Goal: Find specific page/section: Find specific page/section

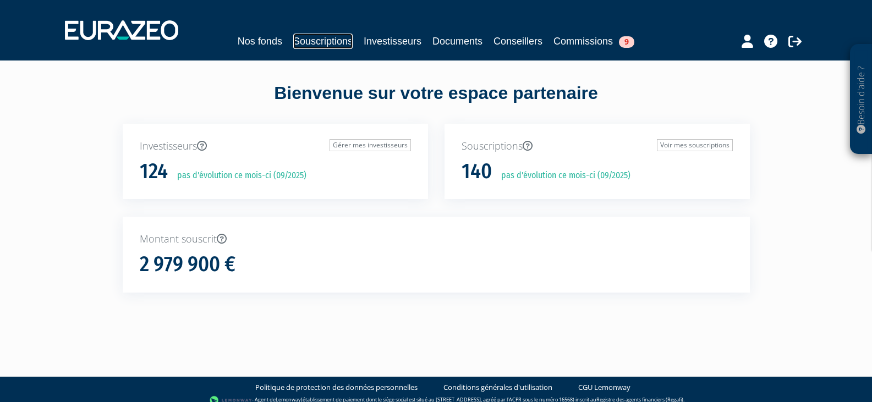
click at [323, 39] on link "Souscriptions" at bounding box center [322, 41] width 59 height 15
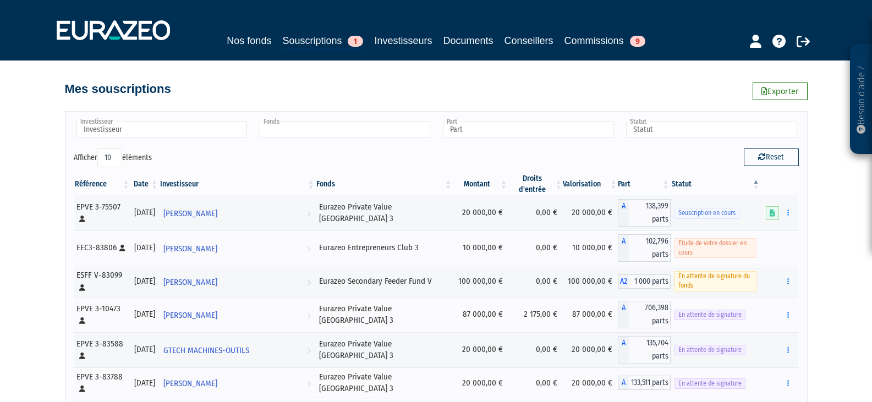
click at [315, 134] on input "text" at bounding box center [345, 130] width 170 height 16
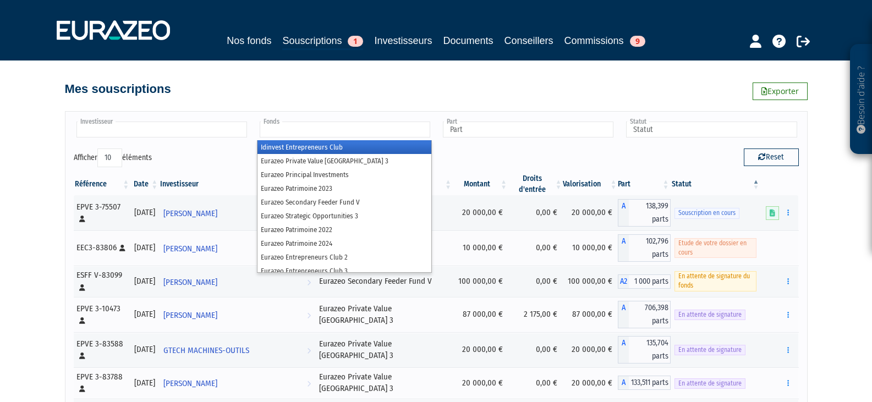
click at [160, 130] on input "text" at bounding box center [161, 130] width 170 height 16
type input "Fonds"
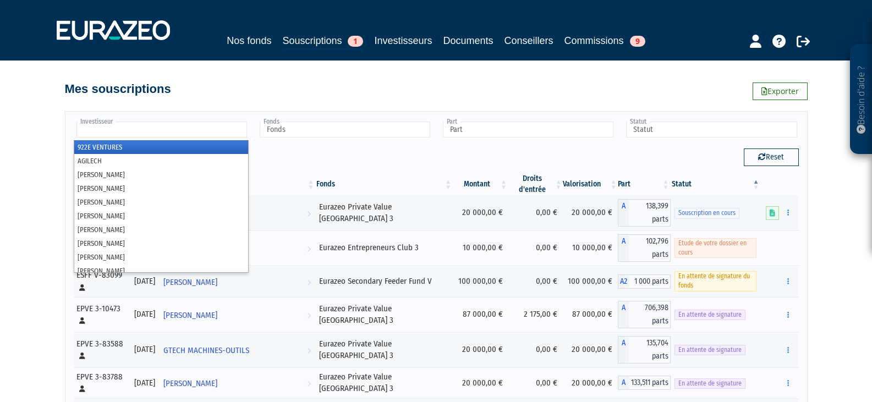
paste input "[PERSON_NAME]"
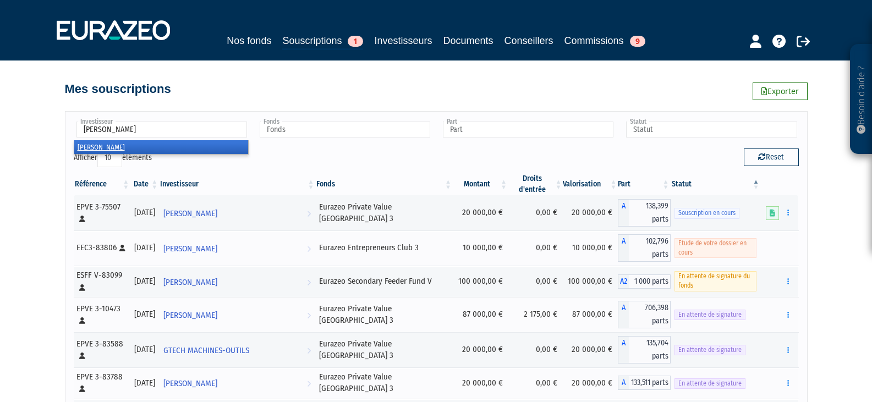
type input "[PERSON_NAME]"
click at [114, 142] on li "[PERSON_NAME]" at bounding box center [161, 147] width 174 height 14
